Goal: Task Accomplishment & Management: Complete application form

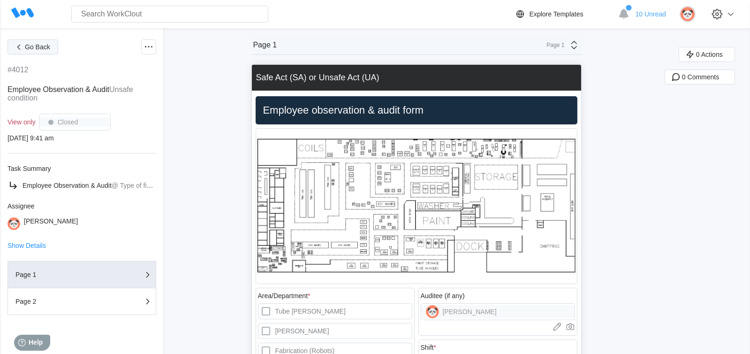
click at [19, 45] on icon "button" at bounding box center [18, 47] width 3 height 5
click at [81, 186] on span "Employee Observation & Audit" at bounding box center [67, 186] width 89 height 8
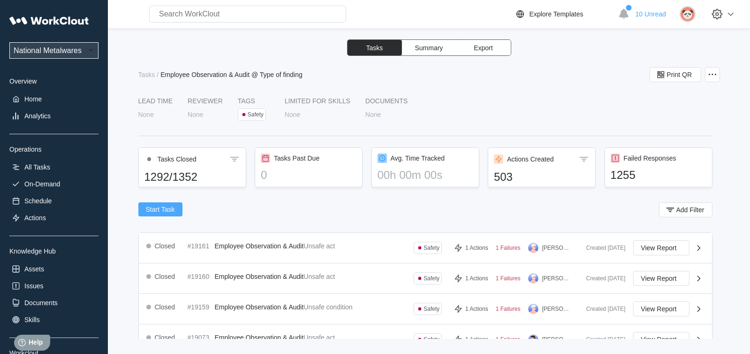
click at [165, 205] on button "Start Task" at bounding box center [160, 209] width 44 height 14
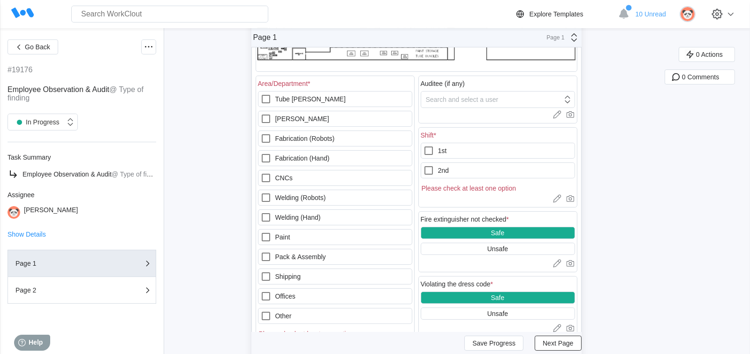
scroll to position [234, 0]
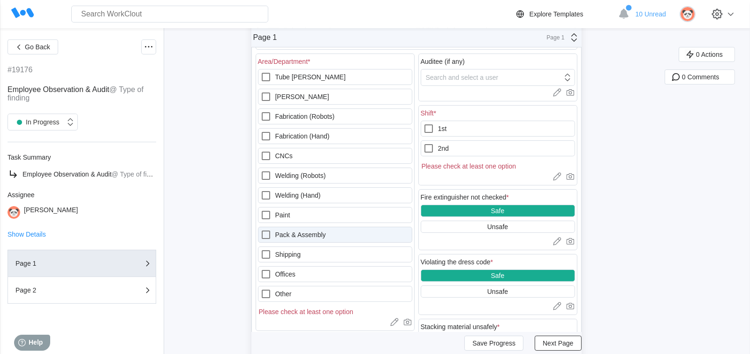
click at [266, 232] on icon at bounding box center [265, 234] width 11 height 11
click at [261, 229] on Assembly "Pack & Assembly" at bounding box center [260, 229] width 0 height 0
checkbox Assembly "true"
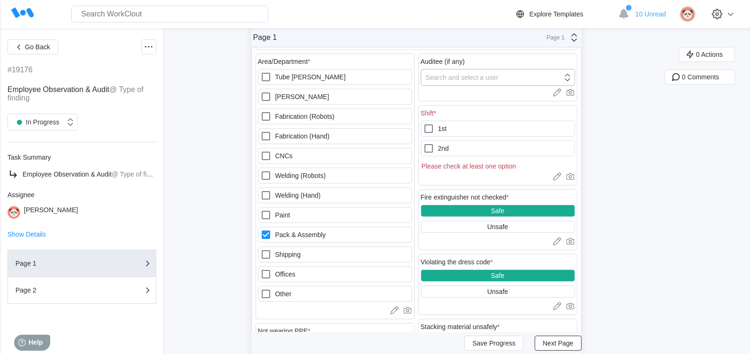
click at [571, 76] on icon at bounding box center [567, 77] width 10 height 10
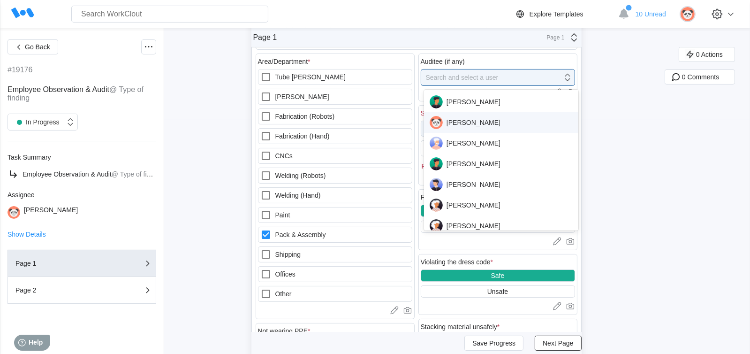
click at [472, 124] on div "[PERSON_NAME]" at bounding box center [502, 122] width 144 height 13
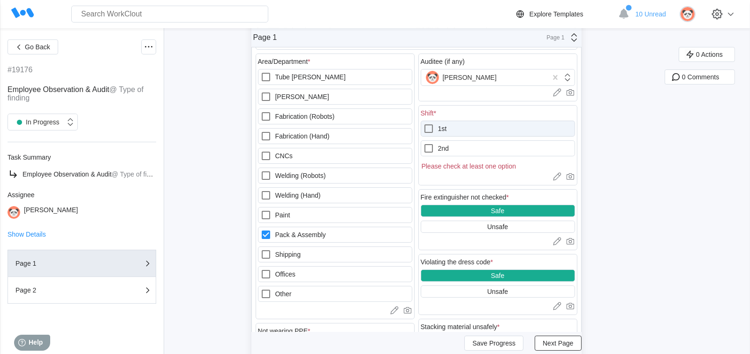
click at [430, 128] on icon at bounding box center [428, 128] width 11 height 11
click at [424, 123] on input "1st" at bounding box center [423, 123] width 0 height 0
checkbox input "true"
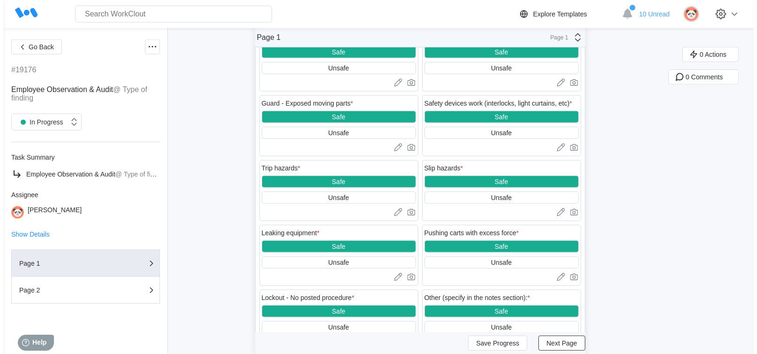
scroll to position [1266, 0]
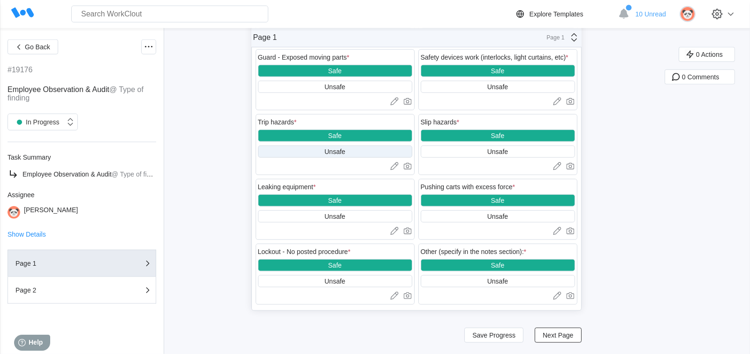
click at [336, 155] on div "Unsafe" at bounding box center [335, 152] width 21 height 8
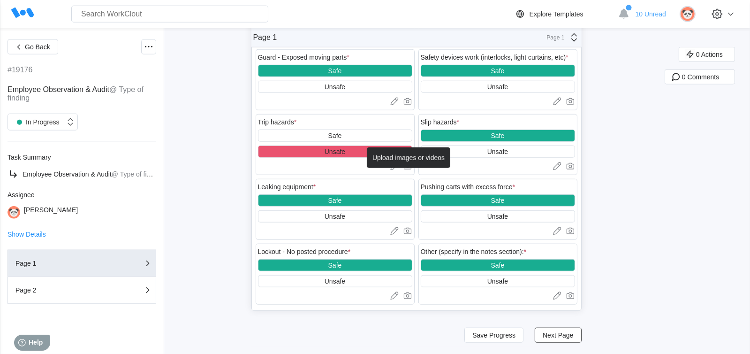
click at [412, 170] on icon at bounding box center [407, 165] width 9 height 9
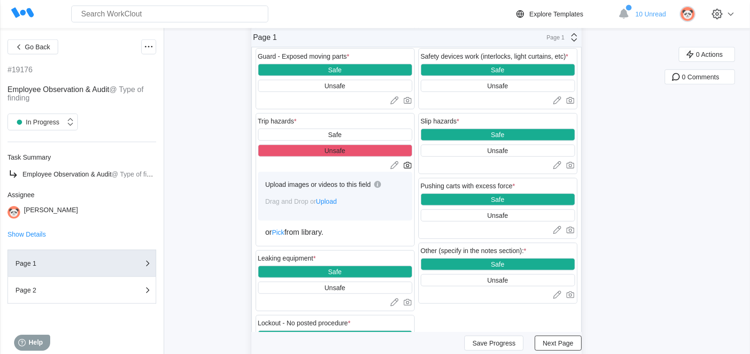
click at [331, 205] on span "Upload" at bounding box center [326, 201] width 21 height 8
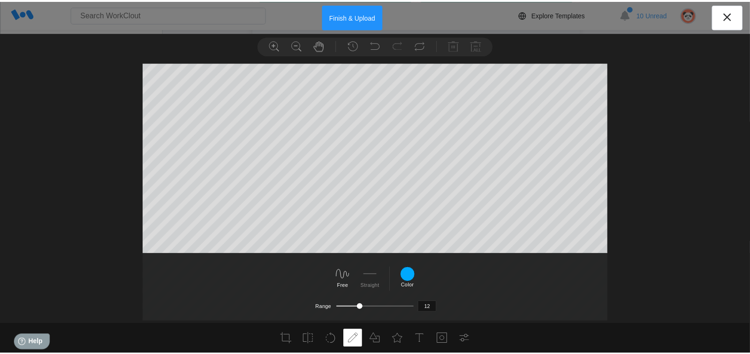
scroll to position [92, 0]
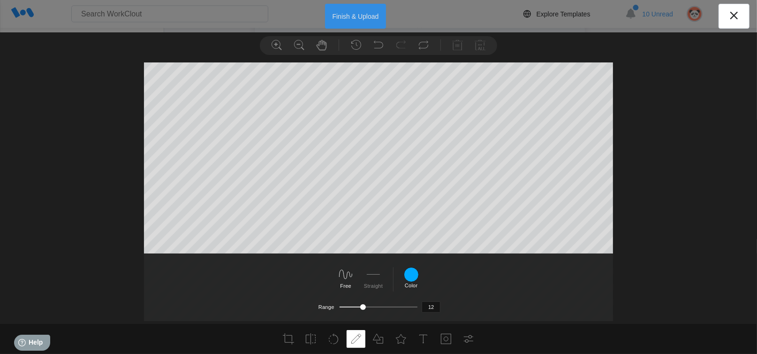
click at [356, 15] on button "Finish & Upload" at bounding box center [355, 16] width 61 height 25
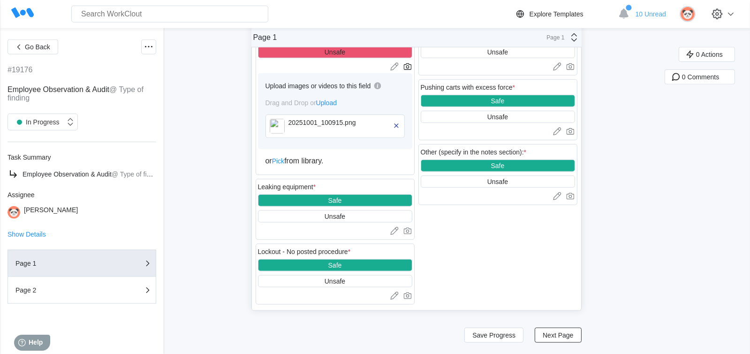
scroll to position [1373, 0]
click at [555, 334] on span "Next Page" at bounding box center [558, 335] width 30 height 7
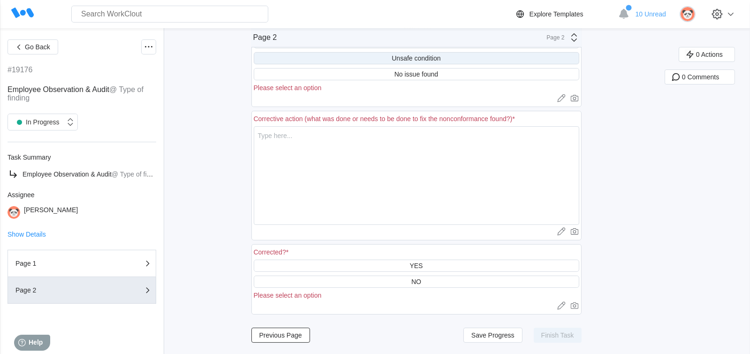
click at [440, 55] on div "Unsafe condition" at bounding box center [416, 58] width 49 height 8
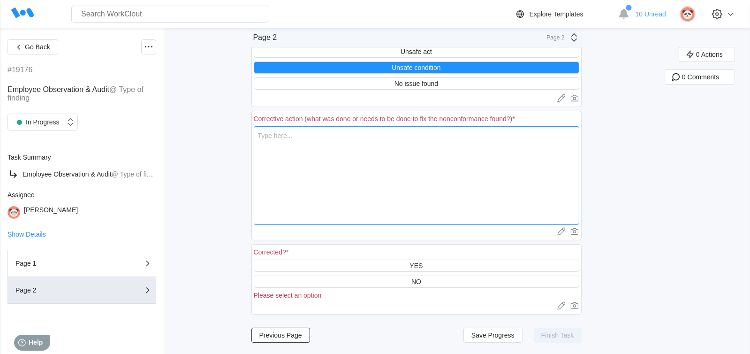
click at [261, 135] on textarea at bounding box center [417, 175] width 326 height 99
type textarea "A"
type textarea "x"
type textarea "A"
type textarea "x"
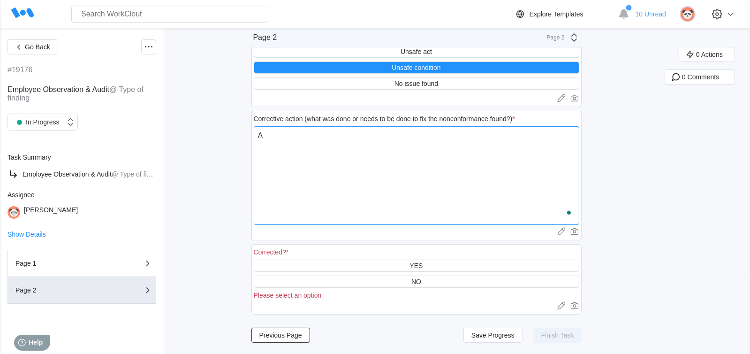
type textarea "A c"
type textarea "x"
type textarea "A co"
type textarea "x"
type textarea "A cor"
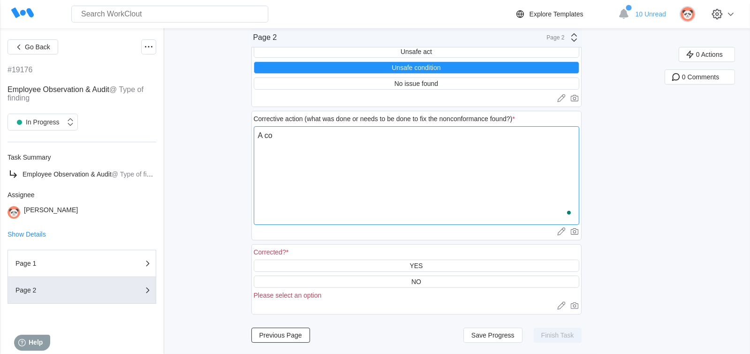
type textarea "x"
type textarea "A cord"
type textarea "x"
type textarea "A cord"
type textarea "x"
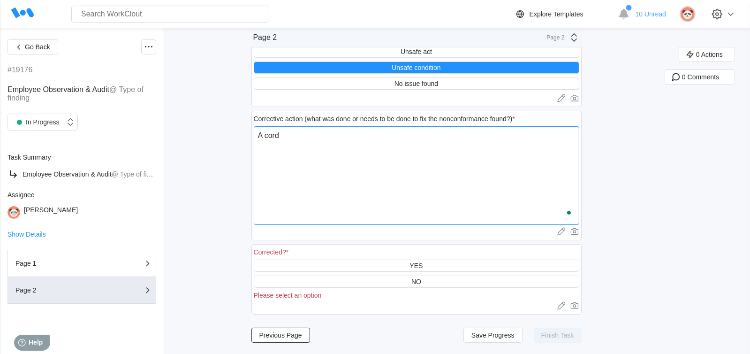
type textarea "A cord w"
type textarea "x"
type textarea "A cord wa"
type textarea "x"
type textarea "A cord was"
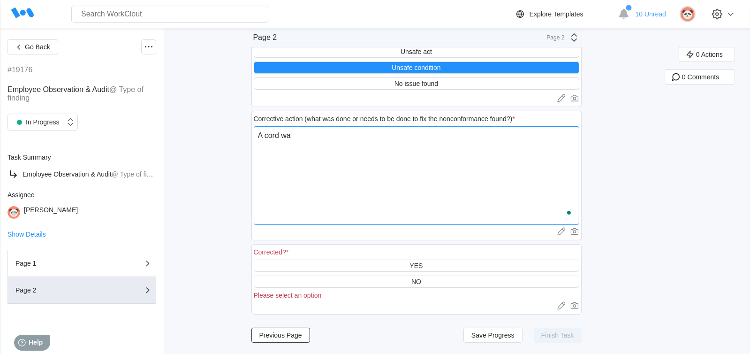
type textarea "x"
type textarea "A cord was"
type textarea "x"
type textarea "A cord was c"
type textarea "x"
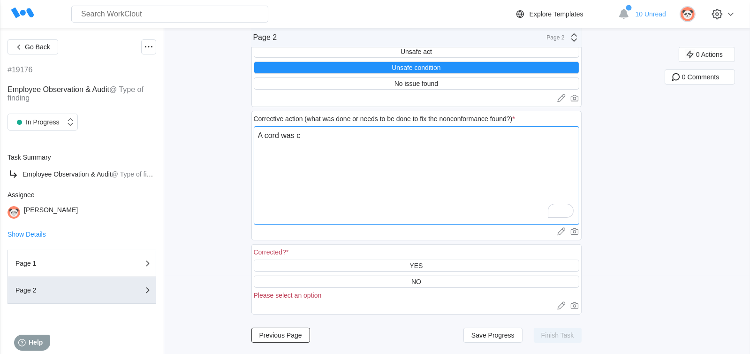
type textarea "A cord was cu"
type textarea "x"
type textarea "A cord was cur"
type textarea "x"
type textarea "A cord was curl"
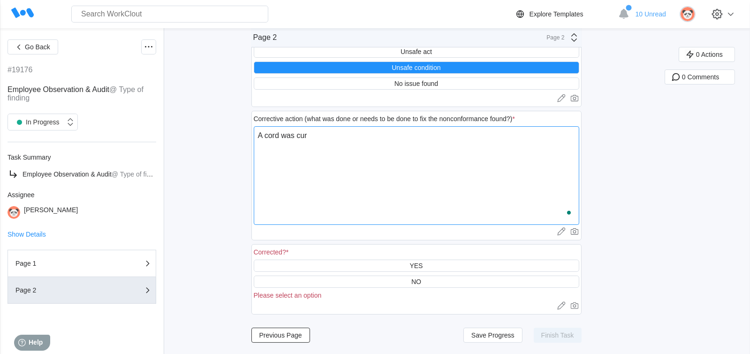
type textarea "x"
type textarea "A cord was [PERSON_NAME]"
type textarea "x"
type textarea "A cord was curled"
type textarea "x"
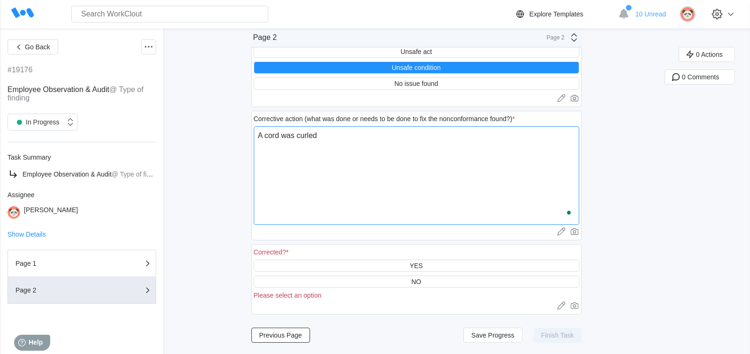
type textarea "A cord was curleda"
type textarea "x"
type textarea "A cord was curleda"
type textarea "x"
type textarea "A cord was curleda"
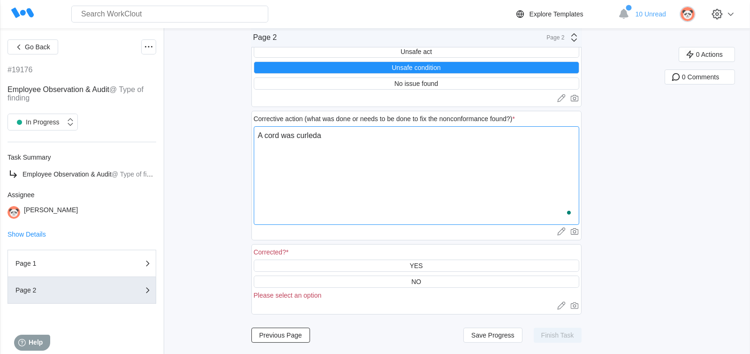
type textarea "x"
type textarea "A cord was curled"
type textarea "x"
type textarea "A cord was curled"
type textarea "x"
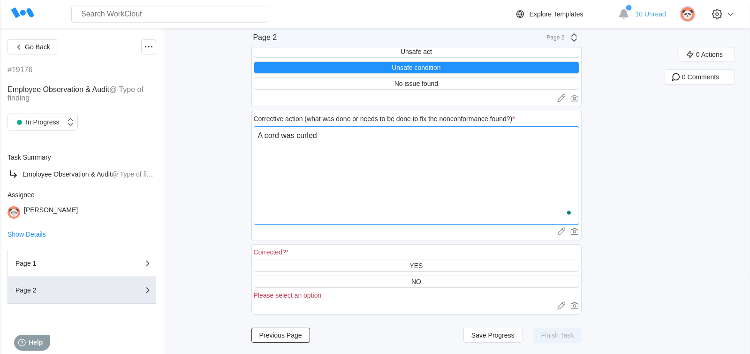
type textarea "A cord was curled a"
type textarea "x"
type textarea "A cord was curled ar"
type textarea "x"
type textarea "A cord was curled aro"
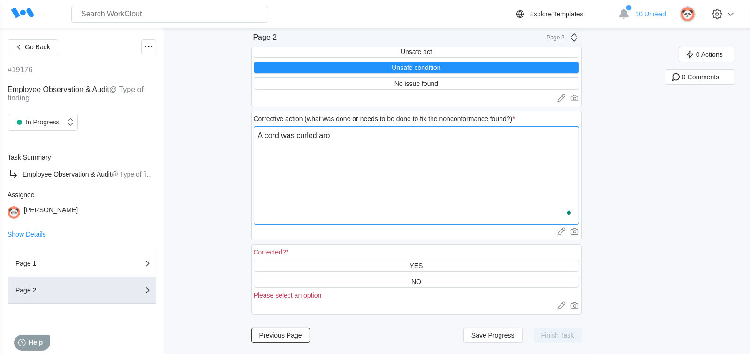
type textarea "x"
type textarea "A cord was curled arou"
type textarea "x"
type textarea "A cord was curled aroun"
type textarea "x"
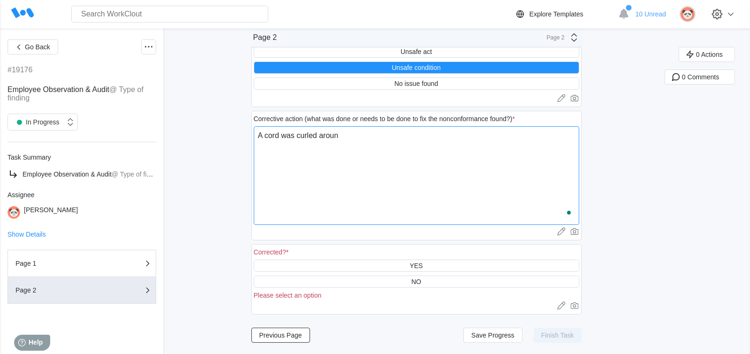
type textarea "A cord was curled around"
type textarea "x"
type textarea "A cord was curled around"
type textarea "x"
type textarea "A cord was curled around o"
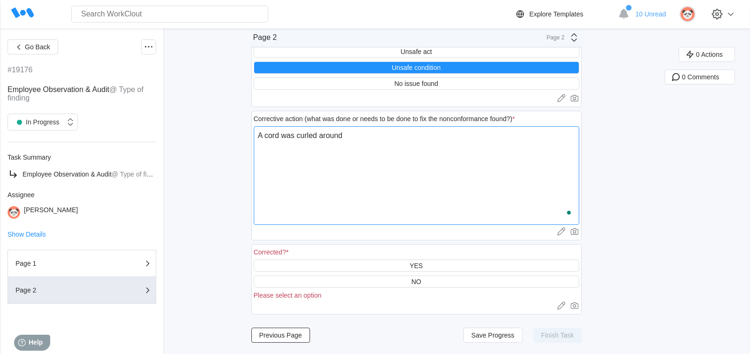
type textarea "x"
type textarea "A cord was curled around on"
type textarea "x"
type textarea "A cord was curled around on"
type textarea "x"
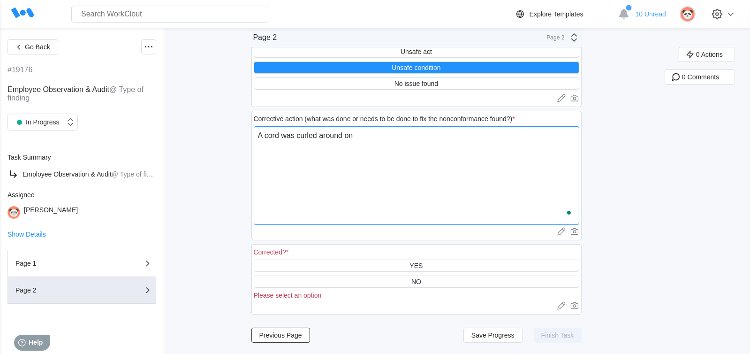
type textarea "A cord was curled around on t"
type textarea "x"
type textarea "A cord was curled around on th"
type textarea "x"
type textarea "A cord was curled around on the"
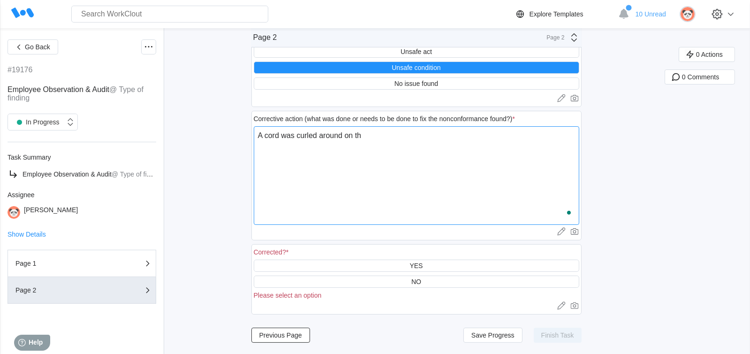
type textarea "x"
type textarea "A cord was curled around on the"
type textarea "x"
type textarea "A cord was curled around on the f"
type textarea "x"
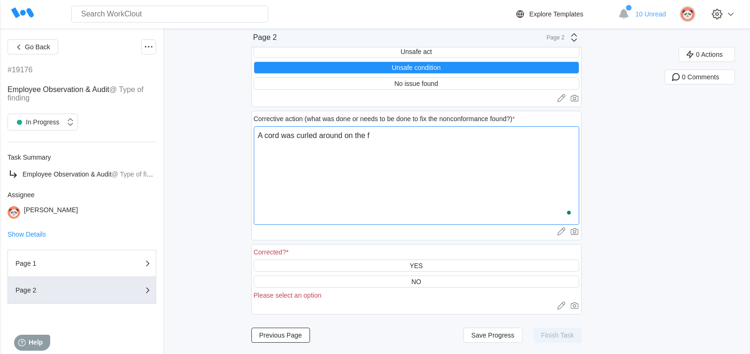
type textarea "A cord was curled around on the fl"
type textarea "x"
type textarea "A cord was curled around on the flo"
type textarea "x"
type textarea "A cord was curled around on the floo"
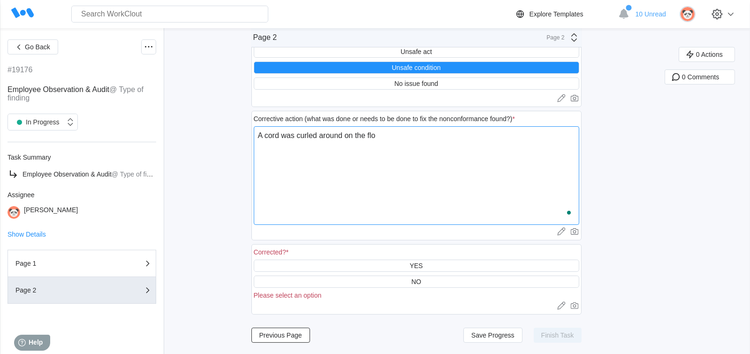
type textarea "x"
type textarea "A cord was curled around on the floor"
type textarea "x"
type textarea "A cord was curled around on the floor"
type textarea "x"
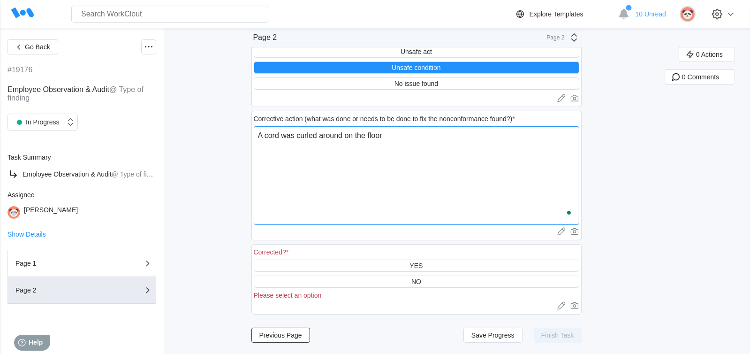
type textarea "A cord was curled around on the floor c"
type textarea "x"
type textarea "A cord was curled around on the floor cr"
type textarea "x"
type textarea "A cord was curled around on the floor cre"
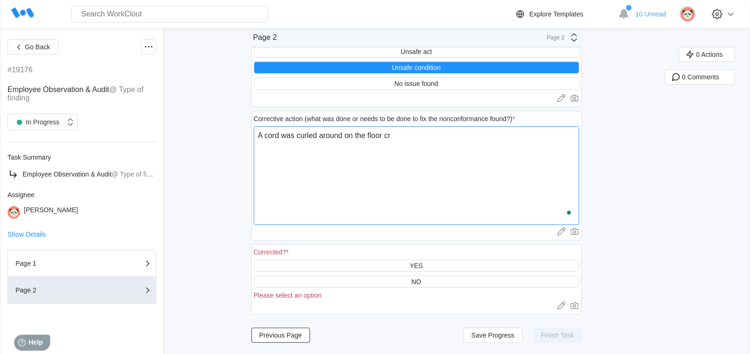
type textarea "x"
type textarea "A cord was curled around on the floor crea"
type textarea "x"
type textarea "A cord was curled around on the floor creat"
type textarea "x"
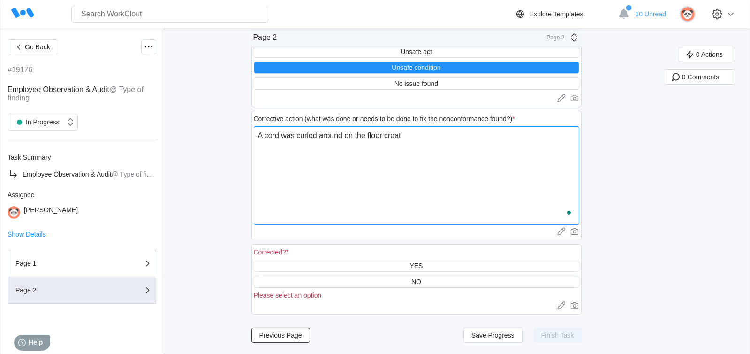
type textarea "A cord was curled around on the floor creati"
type textarea "x"
type textarea "A cord was curled around on the floor creatin"
type textarea "x"
type textarea "A cord was curled around on the floor creating"
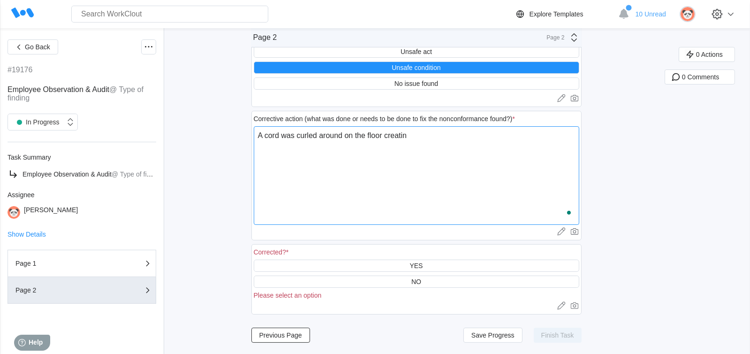
type textarea "x"
type textarea "A cord was curled around on the floor creating"
type textarea "x"
type textarea "A cord was curled around on the floor creating a"
type textarea "x"
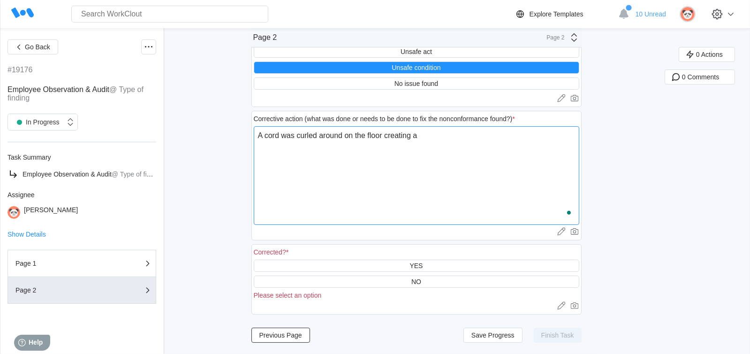
type textarea "A cord was curled around on the floor creating a"
type textarea "x"
type textarea "A cord was curled around on the floor creating a t"
type textarea "x"
type textarea "A cord was curled around on the floor creating a tr"
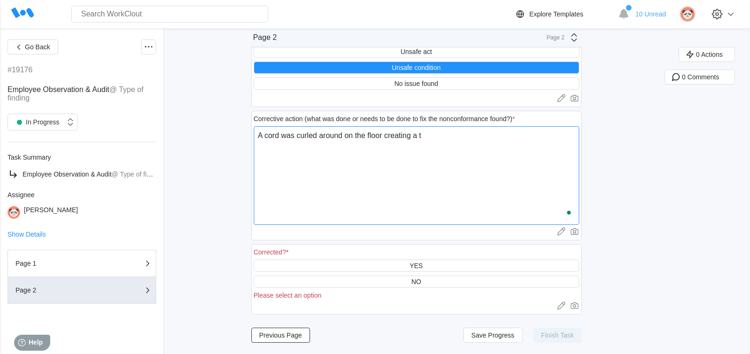
type textarea "x"
type textarea "A cord was curled around on the floor creating a tri"
type textarea "x"
type textarea "A cord was curled around on the floor creating a trip"
type textarea "x"
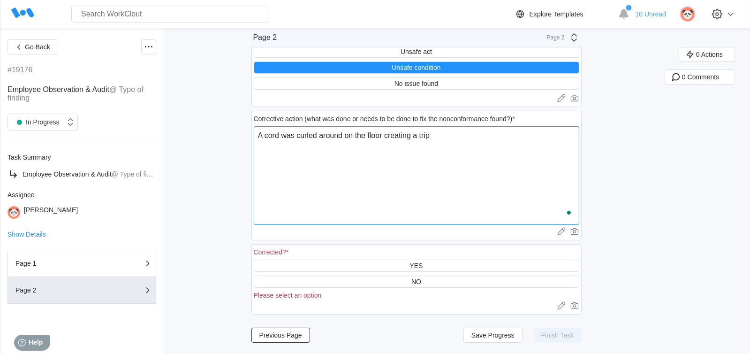
type textarea "A cord was curled around on the floor creating a trip"
type textarea "x"
type textarea "A cord was curled around on the floor creating a trip h"
type textarea "x"
type textarea "A cord was curled around on the floor creating a trip ha"
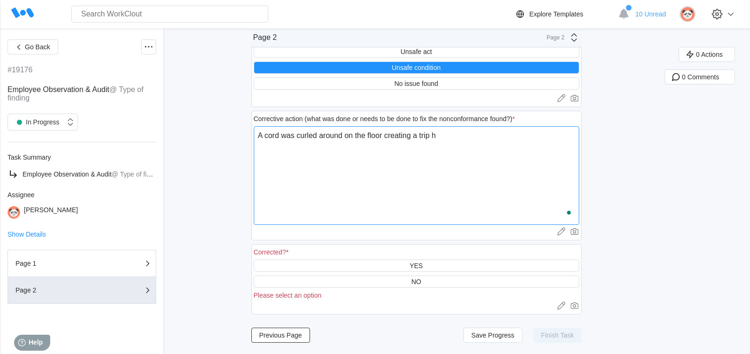
type textarea "x"
type textarea "A cord was curled around on the floor creating a trip haz"
type textarea "x"
type textarea "A cord was curled around on the floor creating a trip hazz"
type textarea "x"
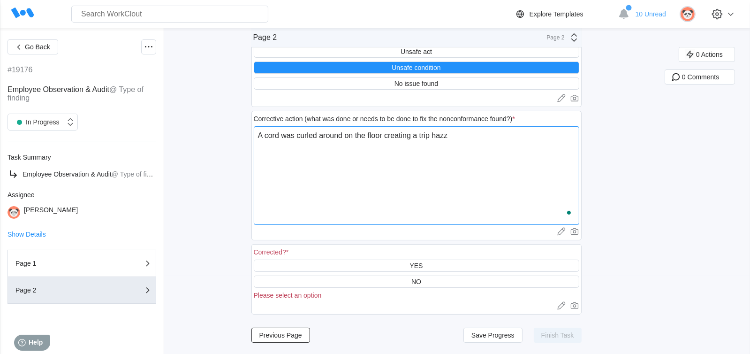
type textarea "A cord was curled around on the floor creating a trip hazza"
type textarea "x"
type textarea "A cord was curled around on the floor creating a trip hazzar"
type textarea "x"
type textarea "A cord was curled around on the floor creating a trip hazzard"
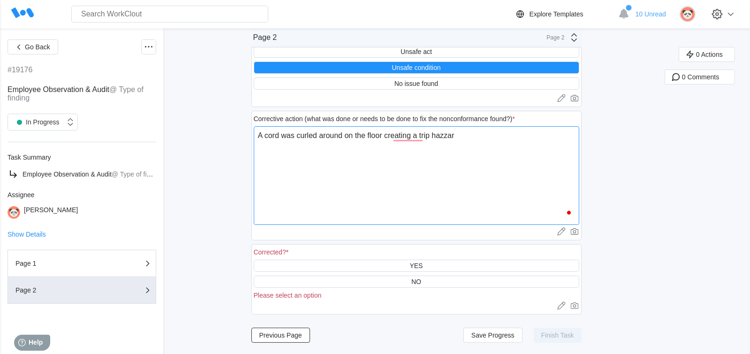
type textarea "x"
type textarea "A cord was curled around on the floor creating a trip hazzard."
type textarea "x"
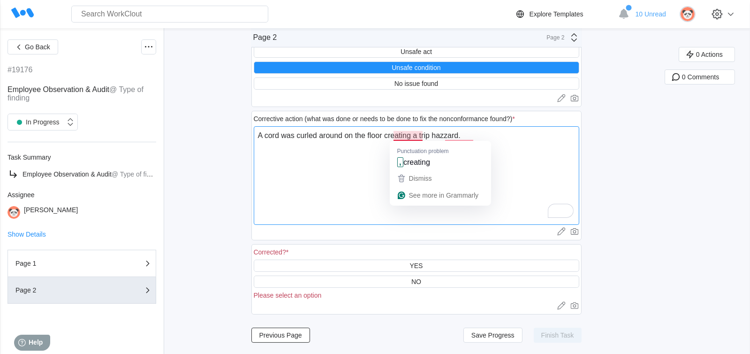
drag, startPoint x: 401, startPoint y: 136, endPoint x: 360, endPoint y: 164, distance: 49.6
click at [366, 164] on textarea "A cord was curled around on the floor creating a trip hazzard." at bounding box center [417, 175] width 326 height 99
type textarea "A cord was curled around on the floor, creating a trip [GEOGRAPHIC_DATA]."
type textarea "x"
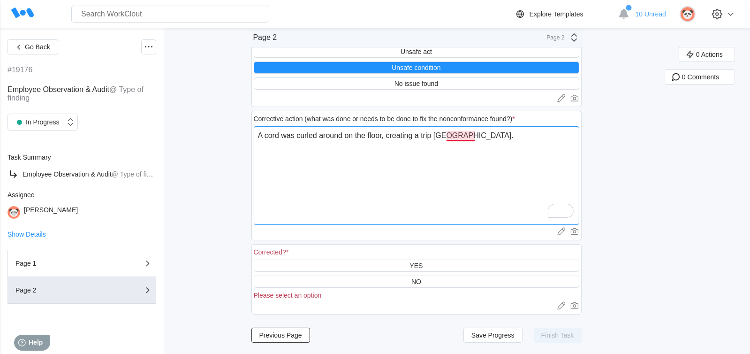
drag, startPoint x: 467, startPoint y: 136, endPoint x: 457, endPoint y: 155, distance: 22.0
click at [457, 155] on textarea "A cord was curled around on the floor, creating a trip [GEOGRAPHIC_DATA]." at bounding box center [417, 175] width 326 height 99
click at [512, 149] on textarea "A cord was curled around on the floor, creating a trip [GEOGRAPHIC_DATA]." at bounding box center [417, 175] width 326 height 99
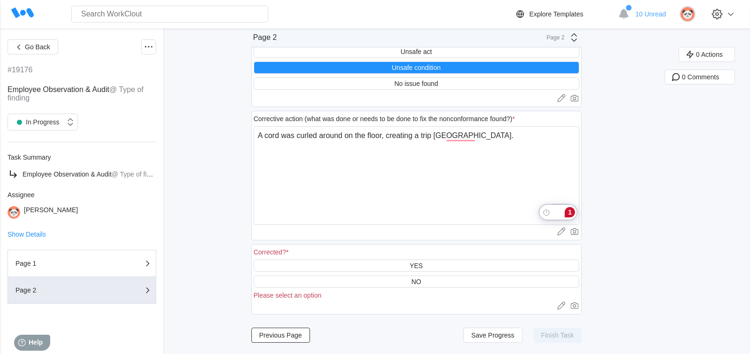
click at [569, 207] on html "Search for anything... Assets • Employees • Skills • Documents • Issues • Tasks…" at bounding box center [375, 99] width 750 height 354
click at [559, 207] on div "Rewrite with Grammarly" at bounding box center [555, 210] width 10 height 11
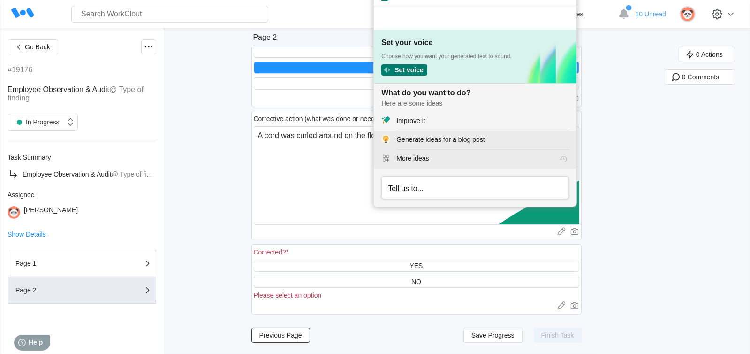
scroll to position [0, 0]
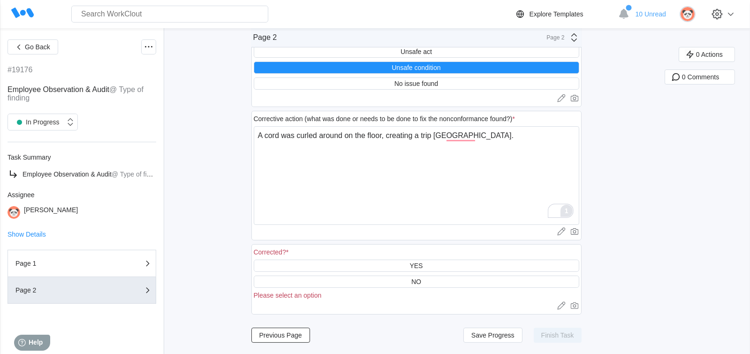
click at [573, 212] on html "Search for anything... Assets • Employees • Skills • Documents • Issues • Tasks…" at bounding box center [375, 99] width 750 height 354
click at [570, 211] on div "1" at bounding box center [570, 212] width 10 height 10
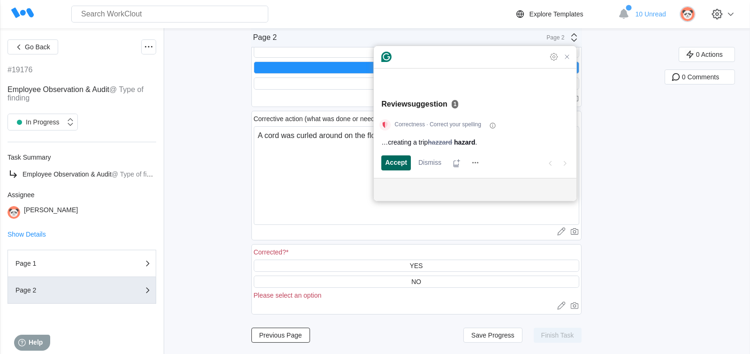
click at [388, 160] on span "Accept" at bounding box center [396, 163] width 22 height 10
type textarea "A cord was curled around on the floor, creating a trip hazard."
type textarea "x"
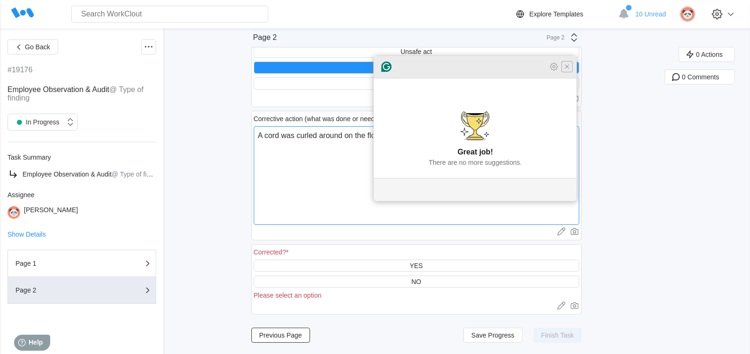
type textarea "A cord was curled around on the floor, creating a trip hazard."
click at [567, 70] on icon "Close Grammarly Assistant" at bounding box center [567, 67] width 8 height 8
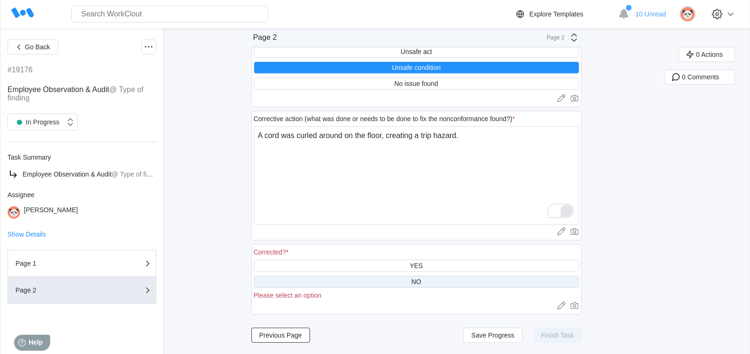
click at [421, 281] on div "NO" at bounding box center [416, 282] width 10 height 8
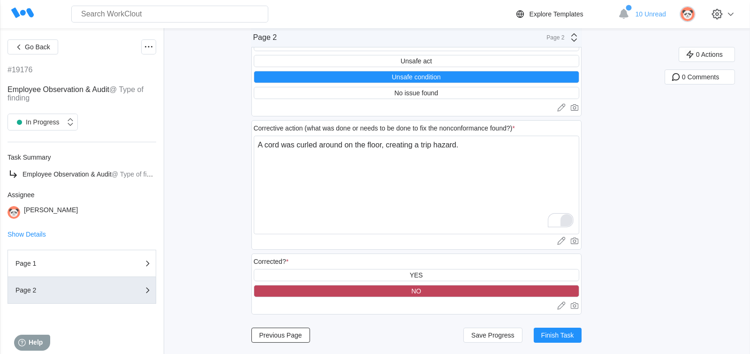
scroll to position [70, 0]
click at [558, 334] on span "Finish Task" at bounding box center [557, 335] width 33 height 7
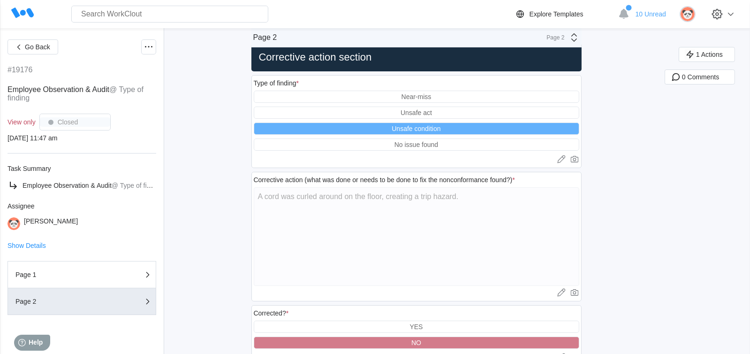
scroll to position [0, 0]
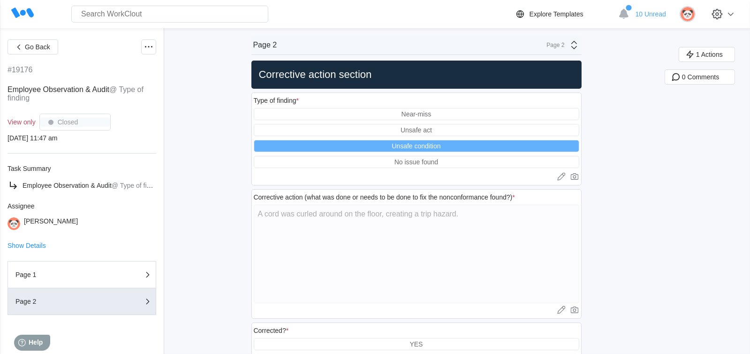
click at [23, 11] on icon at bounding box center [22, 13] width 23 height 10
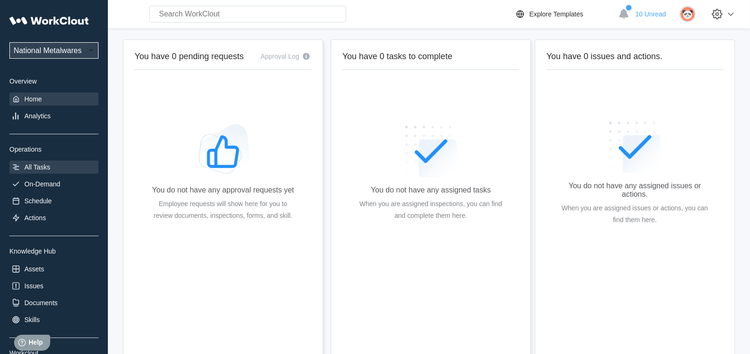
click at [40, 171] on div "All Tasks" at bounding box center [37, 167] width 26 height 8
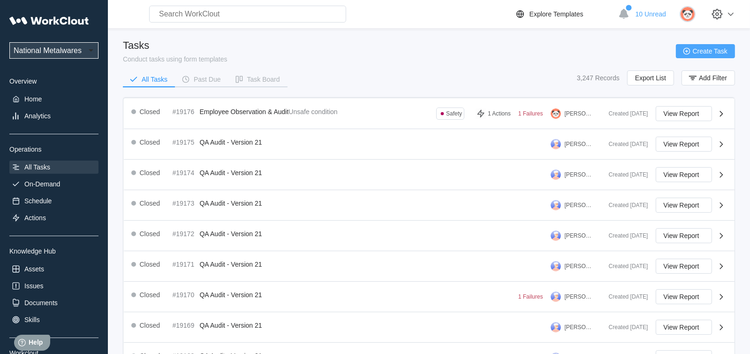
click at [706, 50] on span "Create Task" at bounding box center [710, 51] width 35 height 7
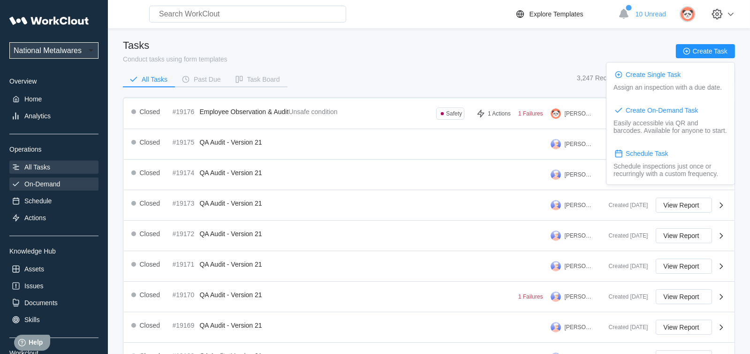
click at [42, 185] on div "On-Demand" at bounding box center [42, 184] width 36 height 8
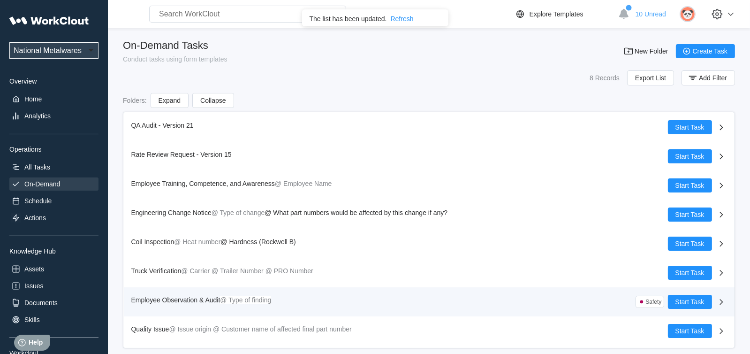
click at [203, 300] on span "Employee Observation & Audit" at bounding box center [175, 300] width 89 height 8
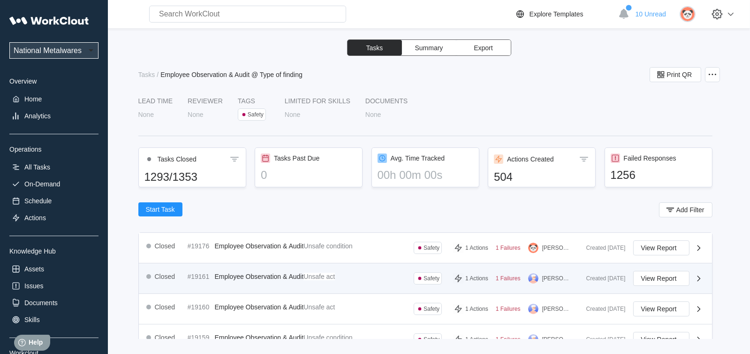
click at [287, 276] on span "Employee Observation & Audit" at bounding box center [259, 277] width 89 height 8
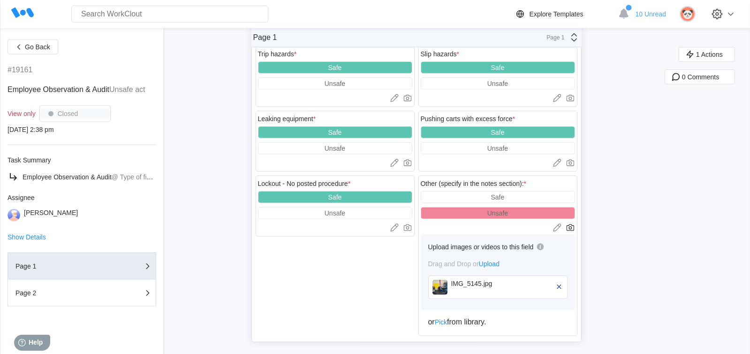
scroll to position [1358, 0]
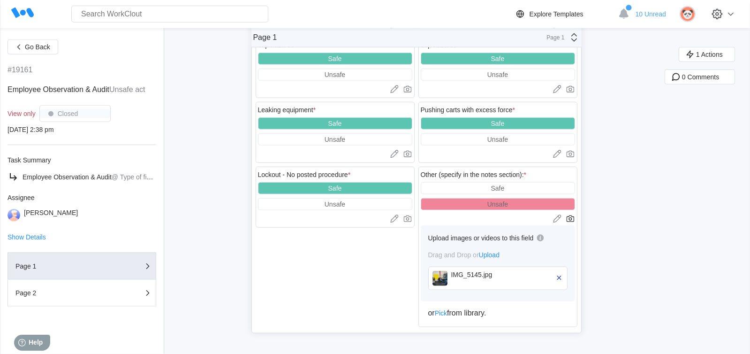
click at [447, 274] on img at bounding box center [439, 278] width 15 height 15
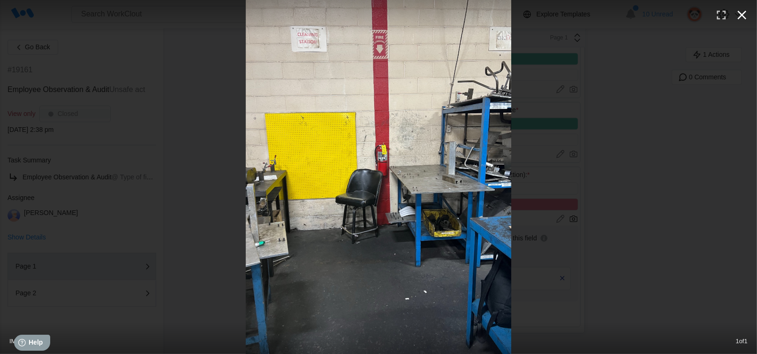
click at [746, 17] on icon "button" at bounding box center [742, 15] width 15 height 15
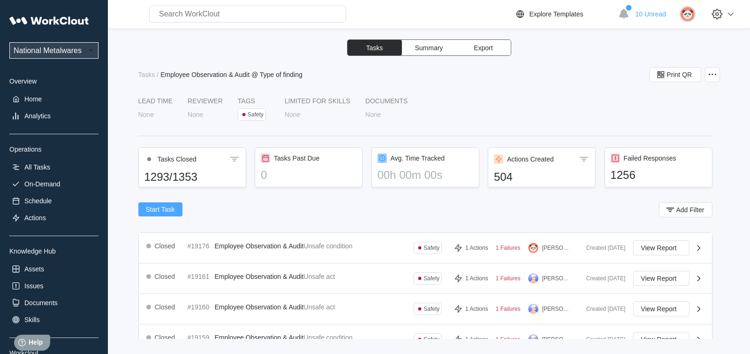
click at [163, 211] on span "Start Task" at bounding box center [160, 209] width 29 height 7
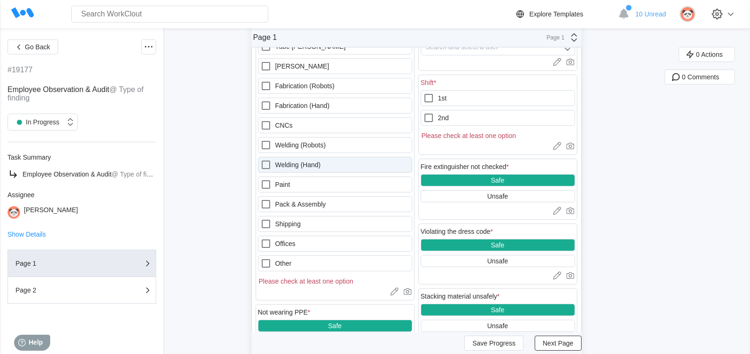
scroll to position [281, 0]
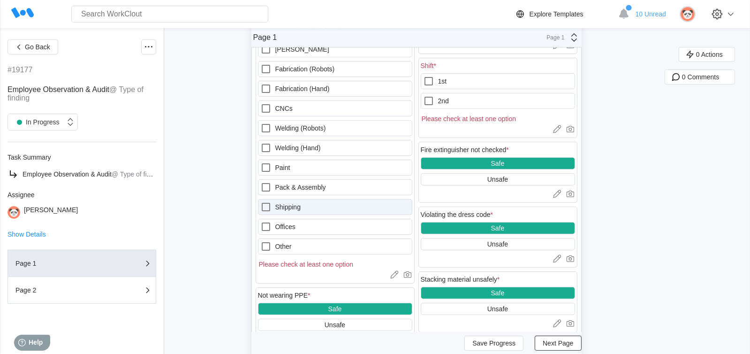
click at [268, 205] on icon at bounding box center [265, 206] width 11 height 11
click at [261, 202] on input "Shipping" at bounding box center [260, 201] width 0 height 0
checkbox input "true"
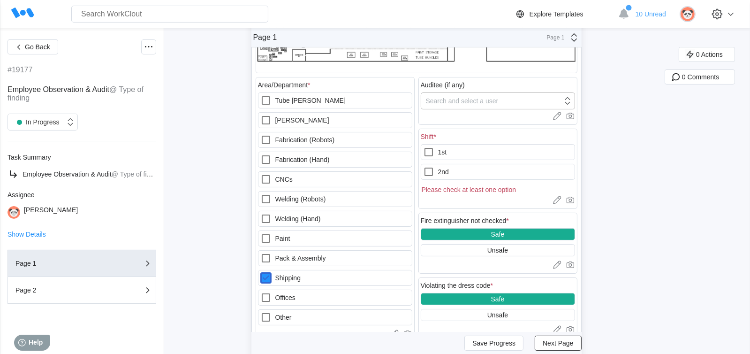
scroll to position [187, 0]
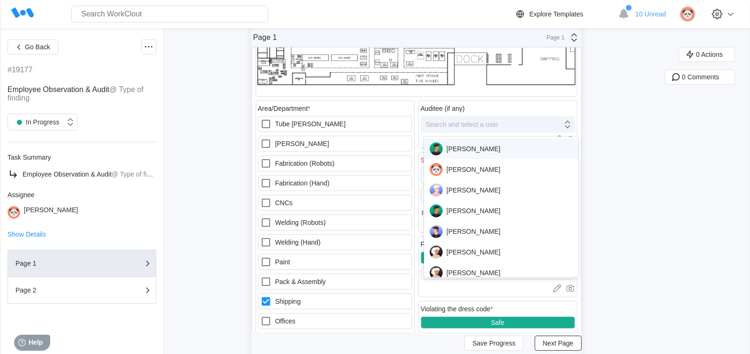
click at [493, 124] on div "Search and select a user" at bounding box center [462, 125] width 73 height 8
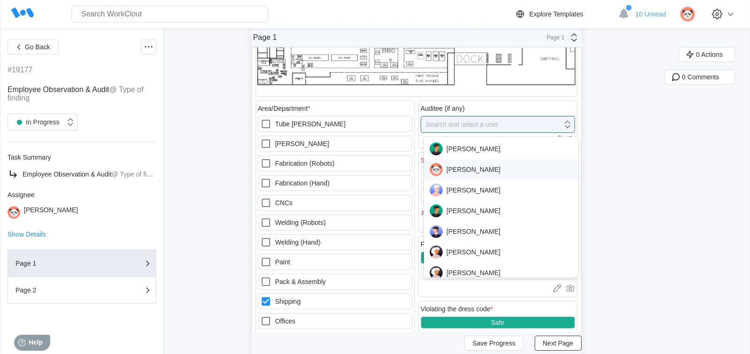
click at [459, 166] on div "[PERSON_NAME]" at bounding box center [502, 169] width 144 height 13
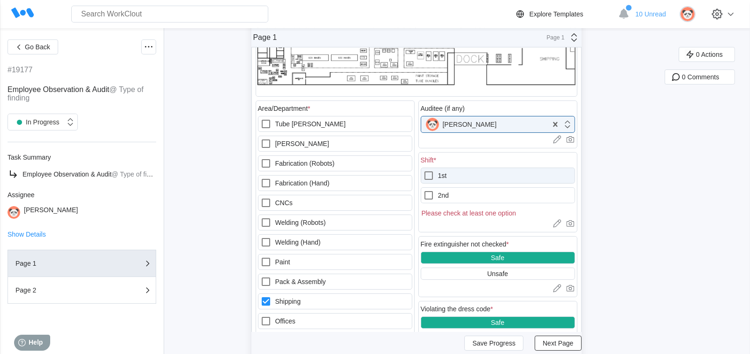
click at [434, 174] on icon at bounding box center [428, 175] width 11 height 11
click at [424, 170] on input "1st" at bounding box center [423, 170] width 0 height 0
checkbox input "true"
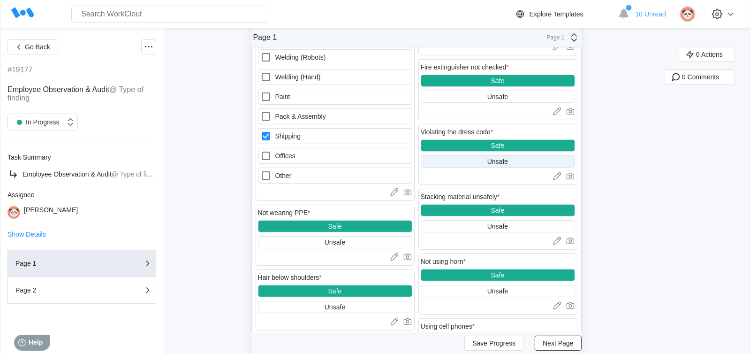
scroll to position [375, 0]
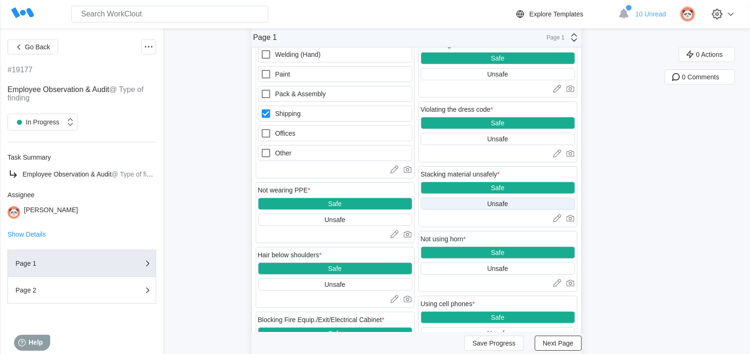
click at [504, 205] on div "Unsafe" at bounding box center [497, 204] width 21 height 8
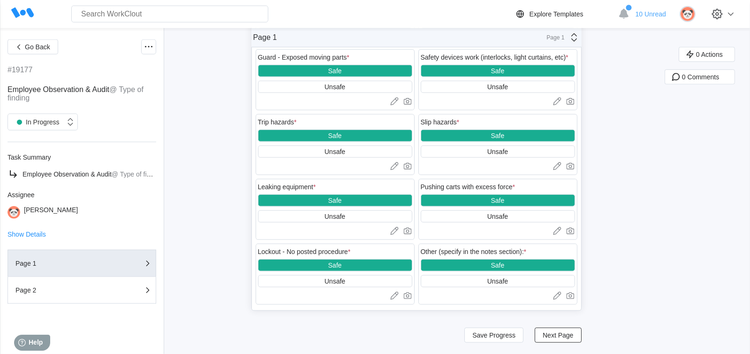
scroll to position [1280, 0]
click at [560, 339] on button "Next Page" at bounding box center [558, 334] width 46 height 15
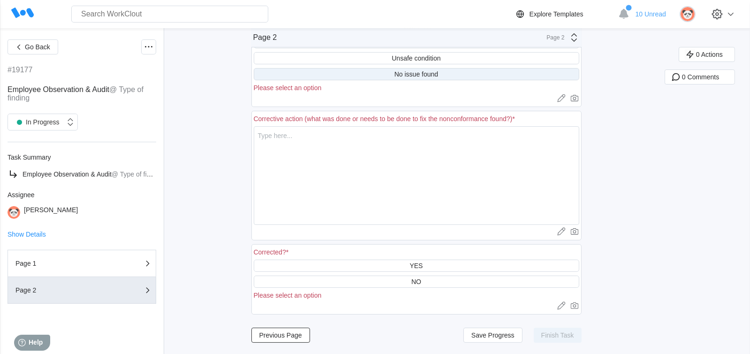
scroll to position [43, 0]
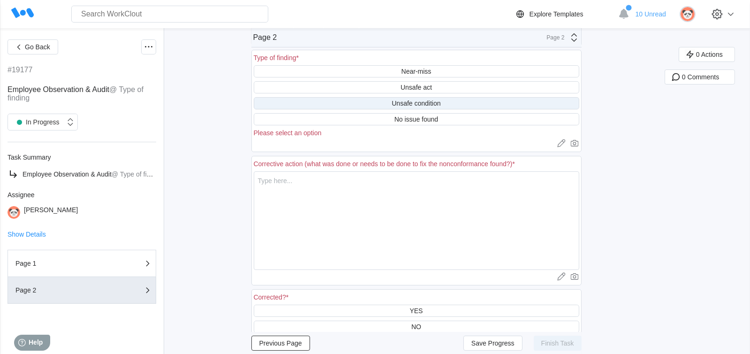
click at [427, 104] on div "Unsafe condition" at bounding box center [416, 103] width 49 height 8
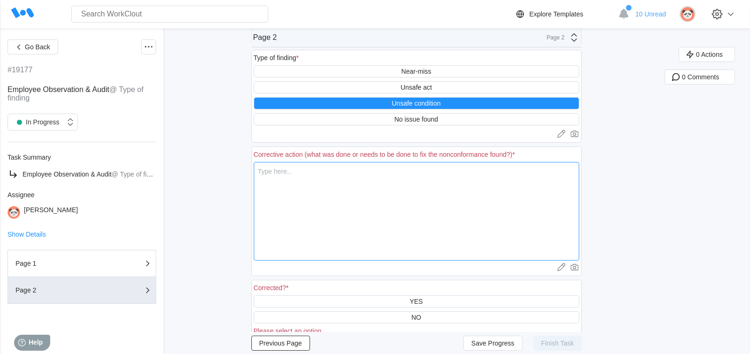
click at [264, 174] on textarea at bounding box center [417, 211] width 326 height 99
type textarea "T"
type textarea "x"
type textarea "Th"
type textarea "x"
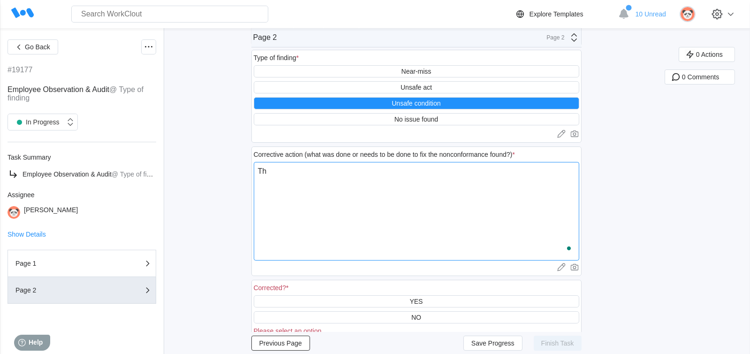
type textarea "The"
type textarea "x"
type textarea "Ther"
type textarea "x"
type textarea "There"
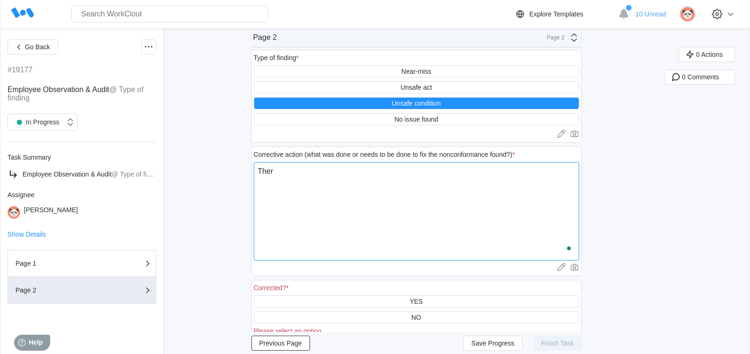
type textarea "x"
type textarea "There"
type textarea "x"
type textarea "There i"
type textarea "x"
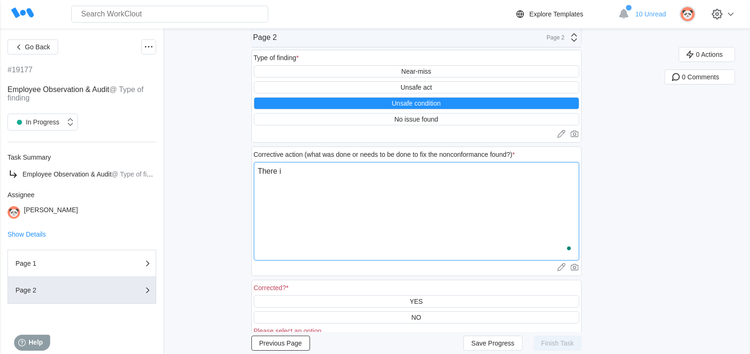
type textarea "There is"
type textarea "x"
type textarea "There is"
type textarea "x"
type textarea "There is a"
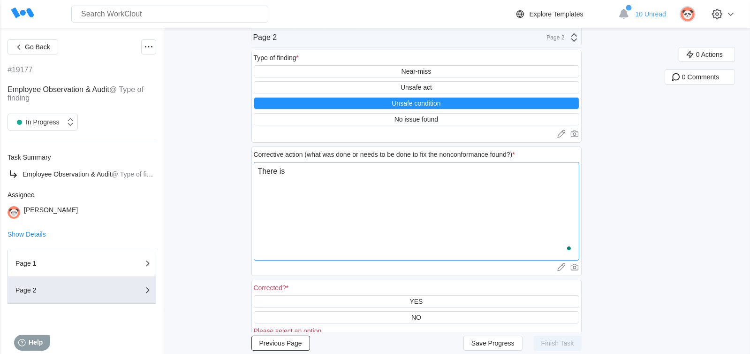
type textarea "x"
type textarea "There is a"
type textarea "x"
type textarea "There is a s"
type textarea "x"
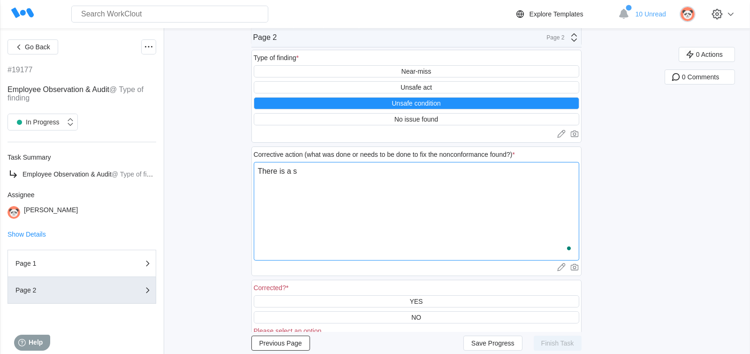
type textarea "There is a sk"
type textarea "x"
type textarea "There is a ski"
type textarea "x"
type textarea "There is a skid"
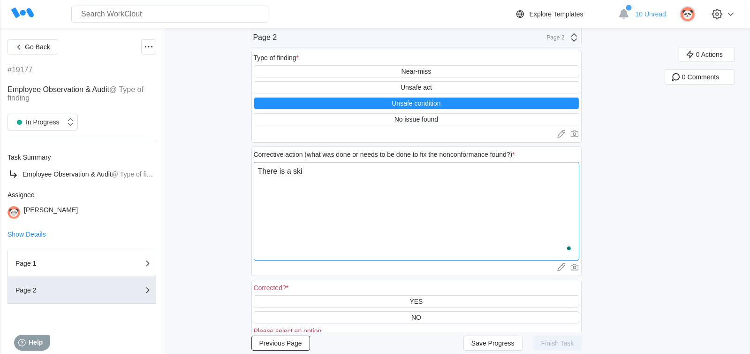
type textarea "x"
type textarea "There is a skid"
type textarea "x"
type textarea "There is a skid i"
type textarea "x"
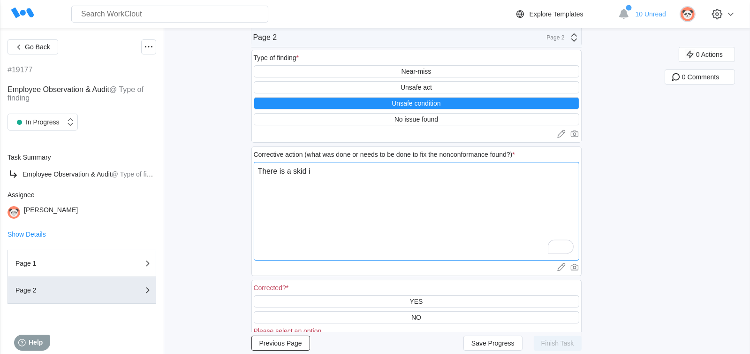
type textarea "There is a skid in"
type textarea "x"
type textarea "There is a skid in"
type textarea "x"
type textarea "There is a skid in t"
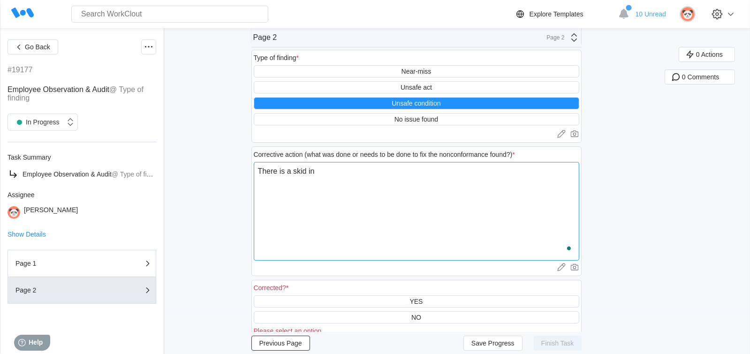
type textarea "x"
type textarea "There is a skid in th"
type textarea "x"
type textarea "There is a skid in the"
type textarea "x"
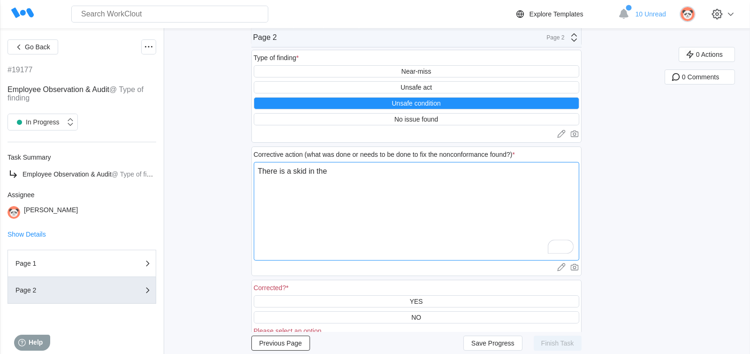
type textarea "There is a skid in the"
type textarea "x"
type textarea "There is a skid in the w"
type textarea "x"
type textarea "There is a skid in the wa"
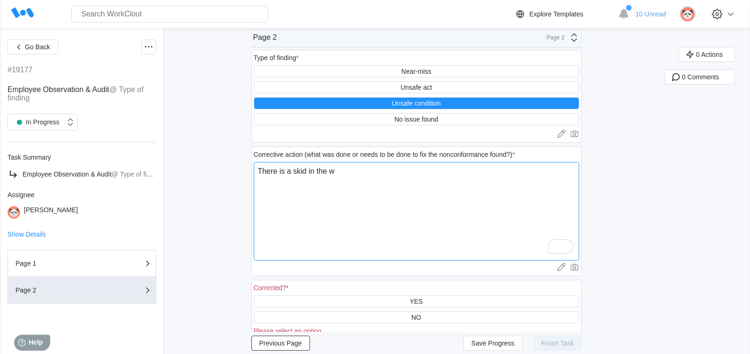
type textarea "x"
type textarea "There is a skid in the war"
type textarea "x"
type textarea "There is a skid in the ware"
type textarea "x"
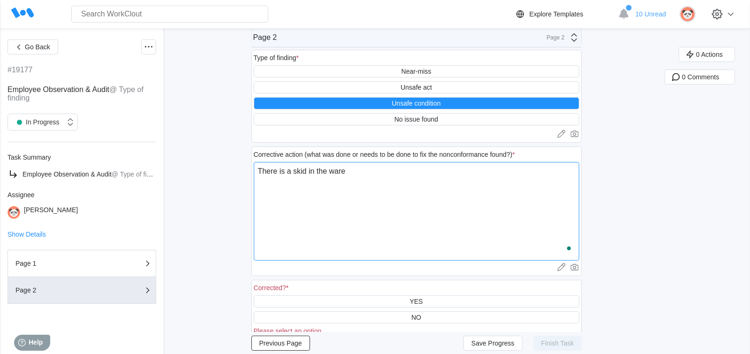
type textarea "There is a skid in the wareh"
type textarea "x"
type textarea "There is a skid in the wareho"
type textarea "x"
type textarea "There is a skid in the warehou"
